Goal: Information Seeking & Learning: Learn about a topic

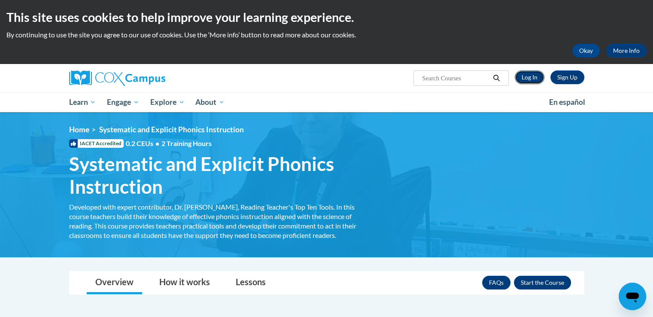
click at [531, 79] on link "Log In" at bounding box center [530, 77] width 30 height 14
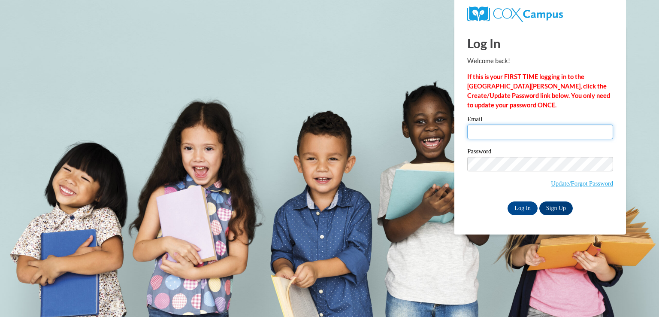
click at [508, 132] on input "Email" at bounding box center [541, 132] width 146 height 15
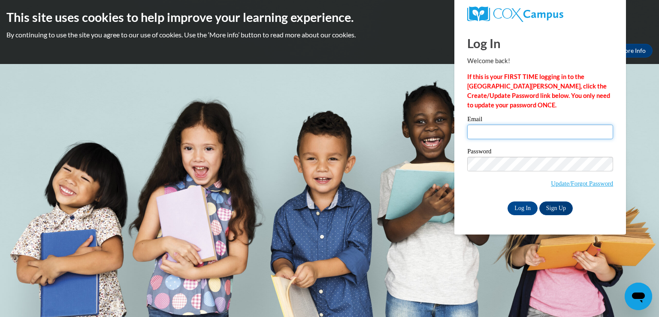
type input "sebarber@my.waketech.edu"
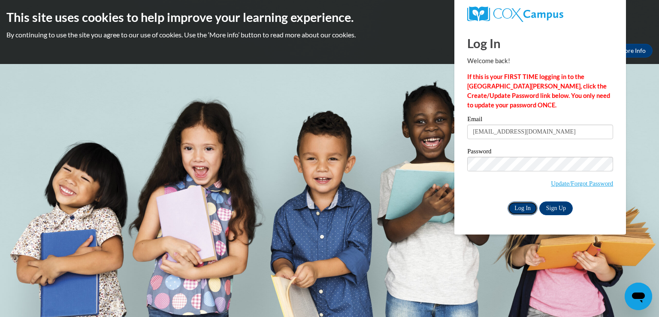
click at [529, 212] on input "Log In" at bounding box center [523, 208] width 30 height 14
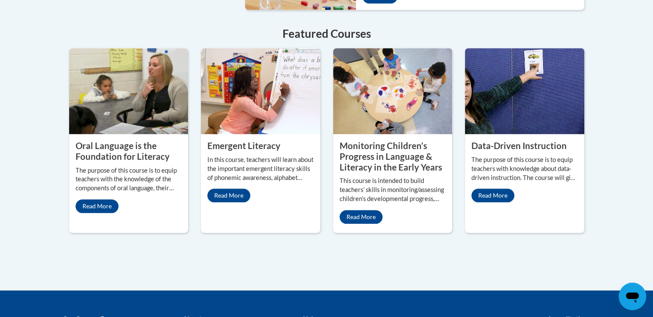
scroll to position [767, 0]
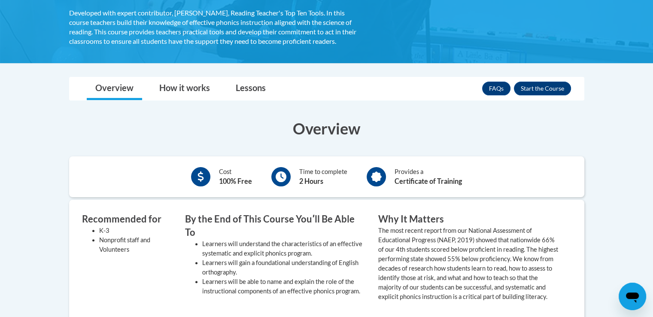
scroll to position [191, 0]
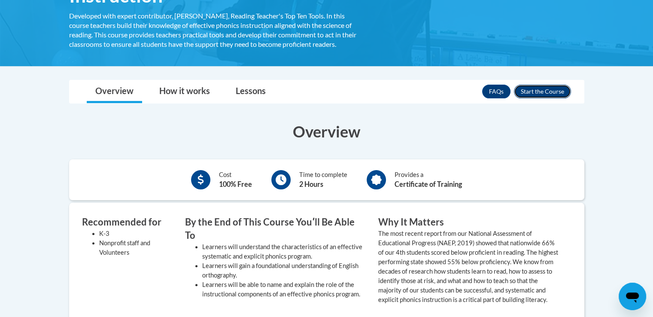
click at [553, 89] on button "Enroll" at bounding box center [542, 92] width 57 height 14
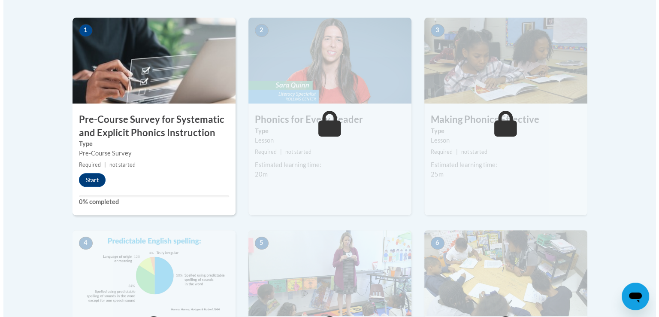
scroll to position [258, 0]
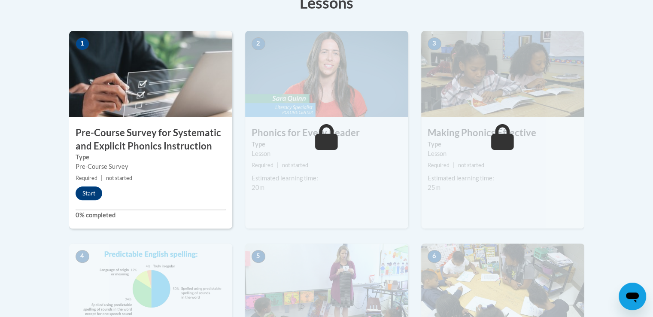
click at [137, 126] on h3 "Pre-Course Survey for Systematic and Explicit Phonics Instruction" at bounding box center [150, 139] width 163 height 27
click at [95, 192] on button "Start" at bounding box center [89, 193] width 27 height 14
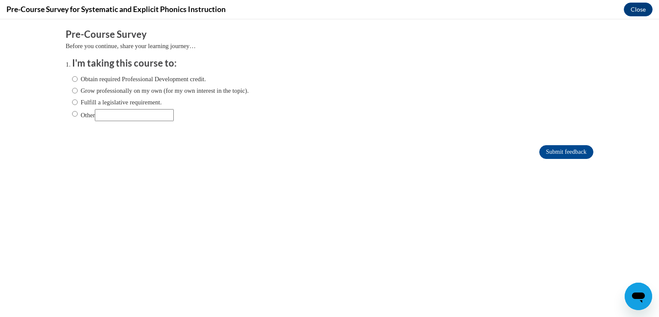
scroll to position [0, 0]
click at [141, 79] on label "Obtain required Professional Development credit." at bounding box center [139, 78] width 134 height 9
click at [78, 79] on input "Obtain required Professional Development credit." at bounding box center [75, 78] width 6 height 9
radio input "true"
click at [554, 154] on input "Submit feedback" at bounding box center [567, 152] width 54 height 14
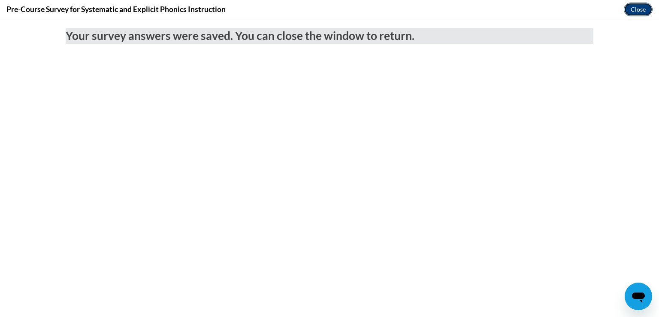
click at [626, 9] on button "Close" at bounding box center [638, 10] width 29 height 14
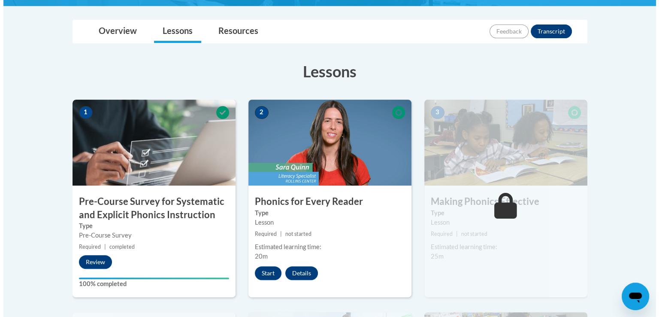
scroll to position [188, 0]
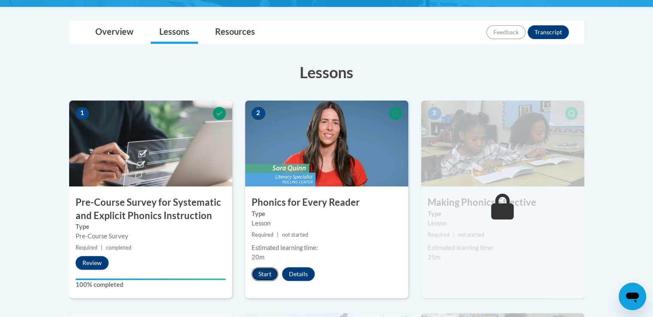
click at [261, 276] on button "Start" at bounding box center [265, 274] width 27 height 14
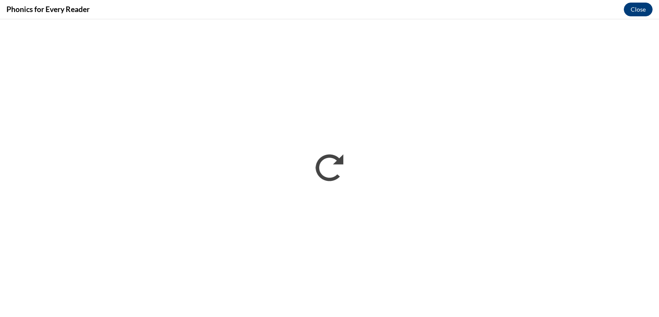
scroll to position [0, 0]
